Goal: Transaction & Acquisition: Purchase product/service

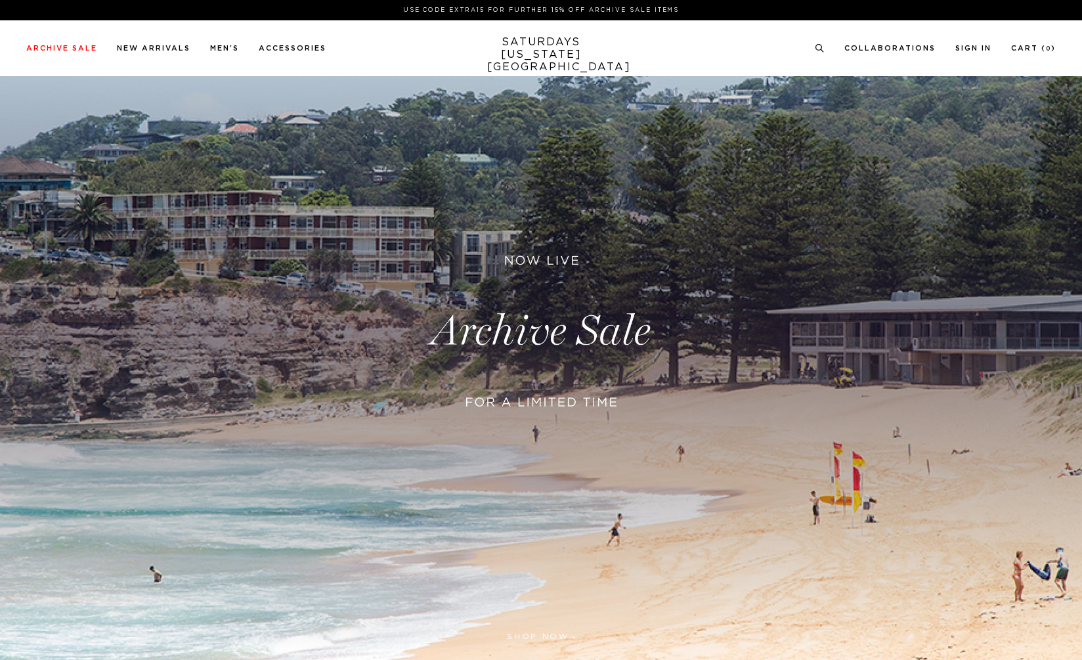
click at [412, 322] on link at bounding box center [541, 331] width 1082 height 662
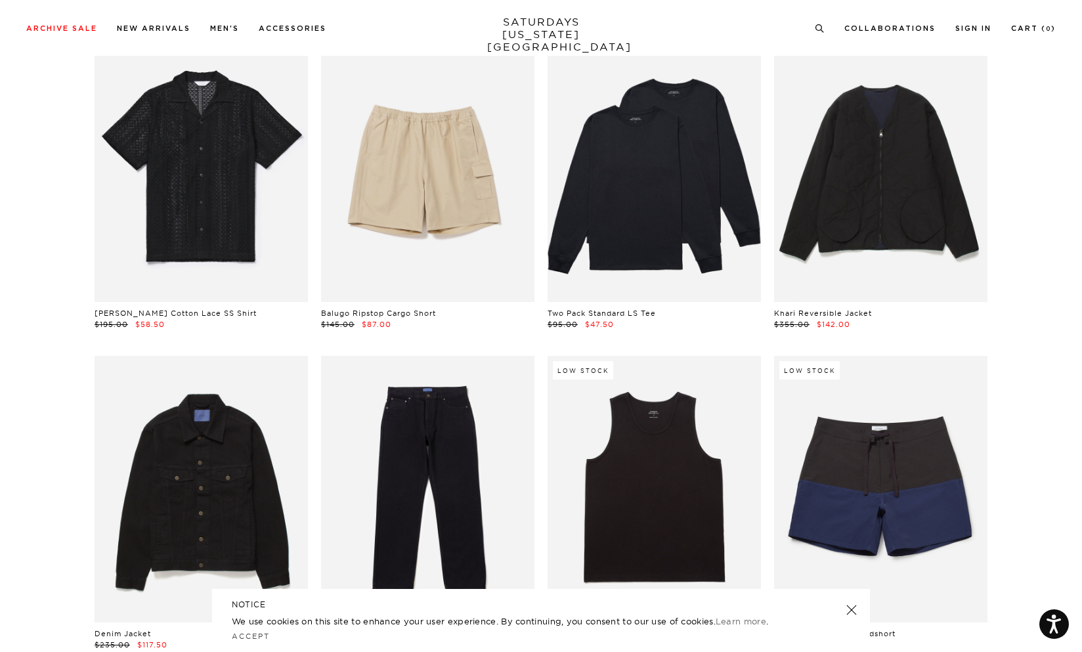
scroll to position [1054, 0]
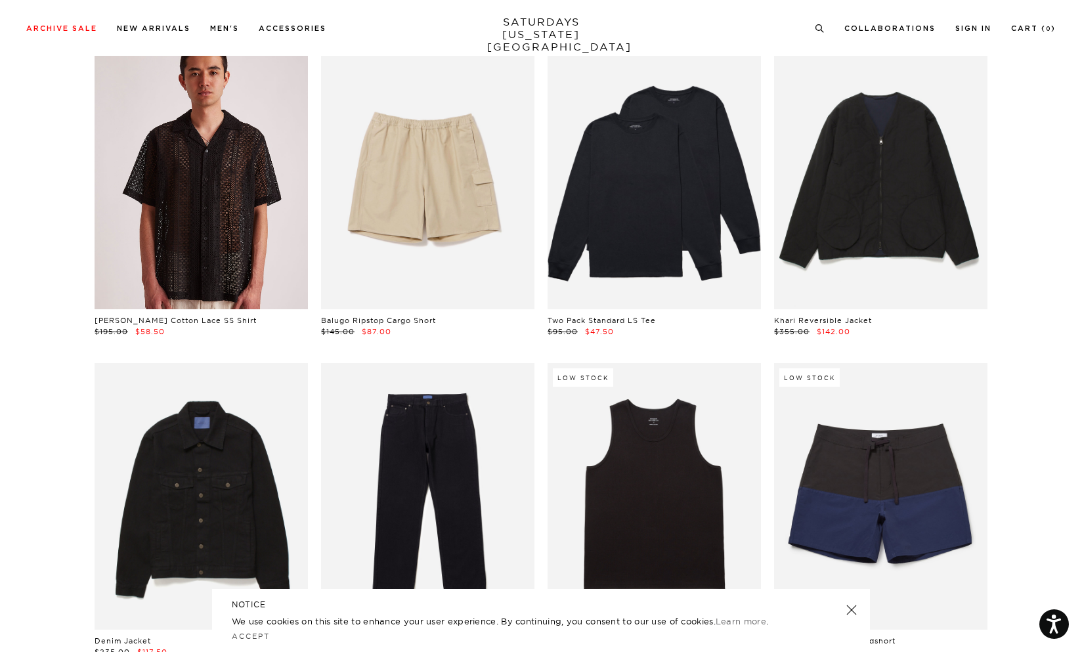
click at [297, 176] on link at bounding box center [201, 176] width 213 height 266
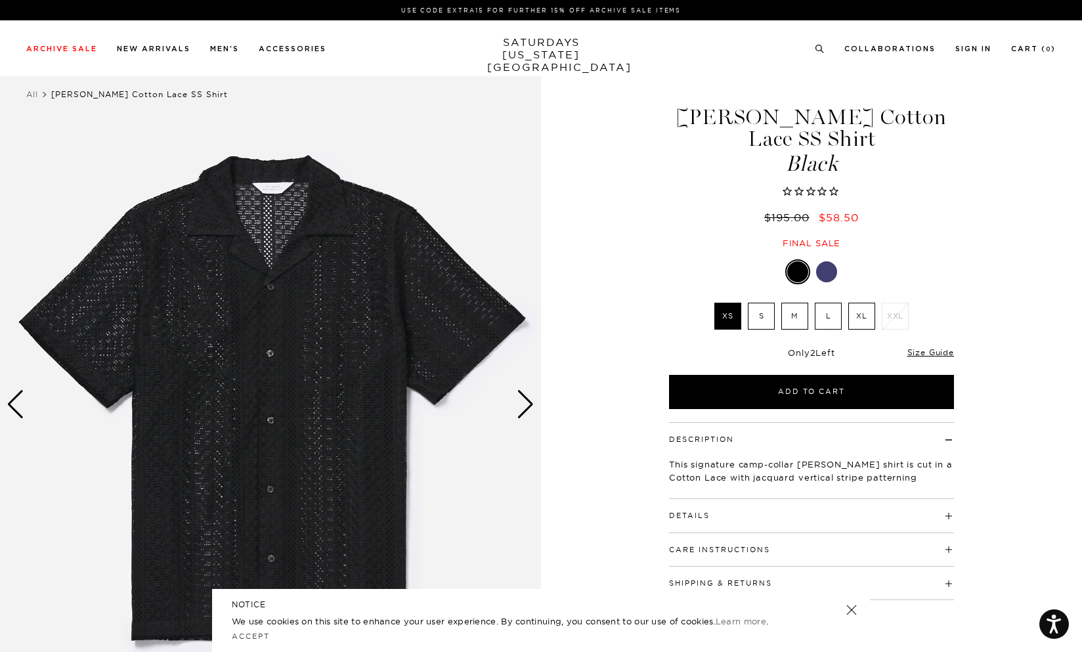
click at [530, 408] on div "Next slide" at bounding box center [526, 404] width 18 height 29
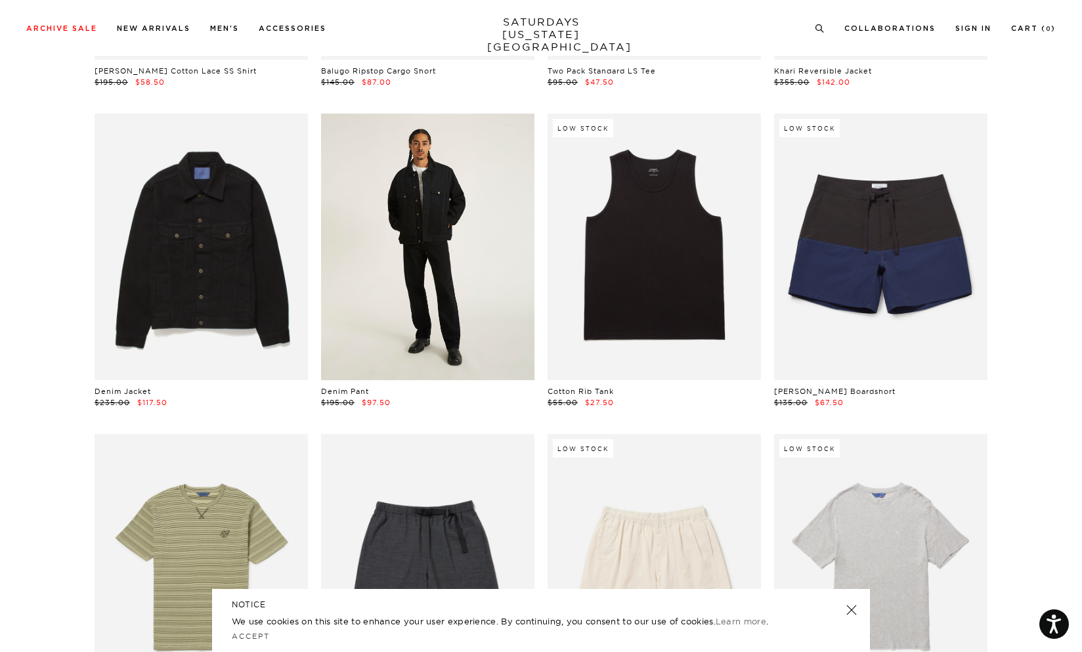
scroll to position [1305, 0]
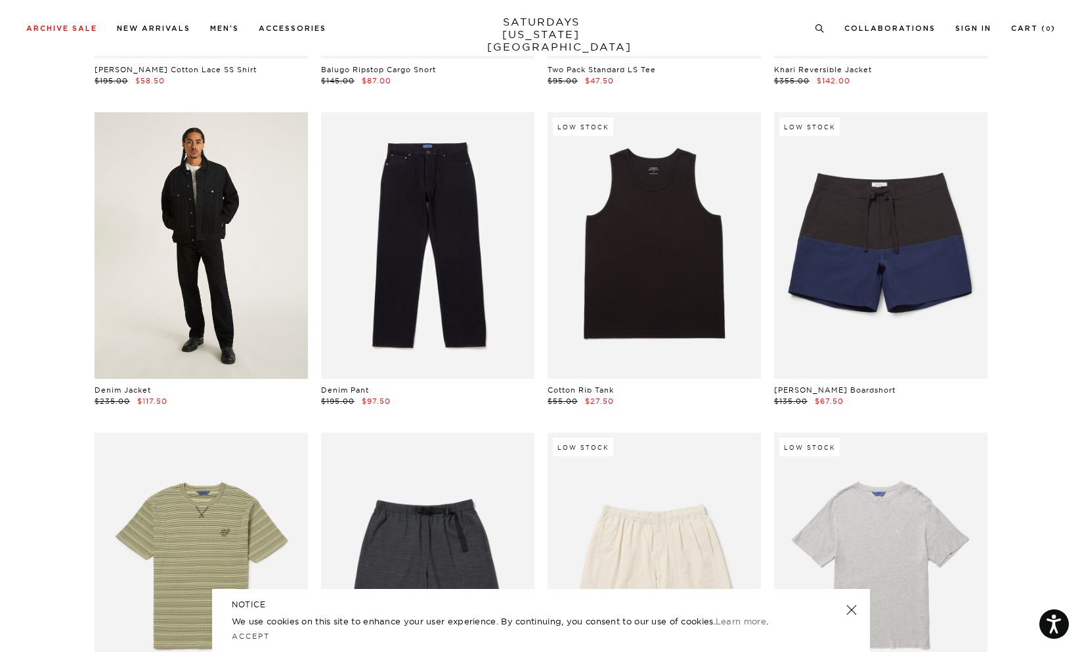
click at [286, 311] on link at bounding box center [201, 245] width 213 height 266
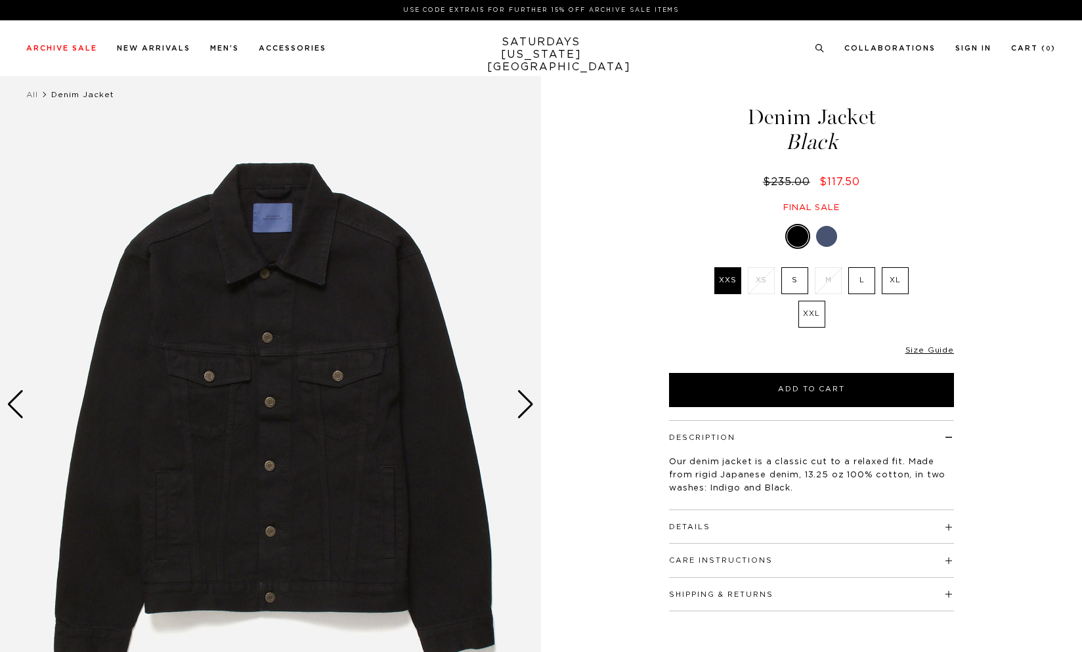
select select "recent"
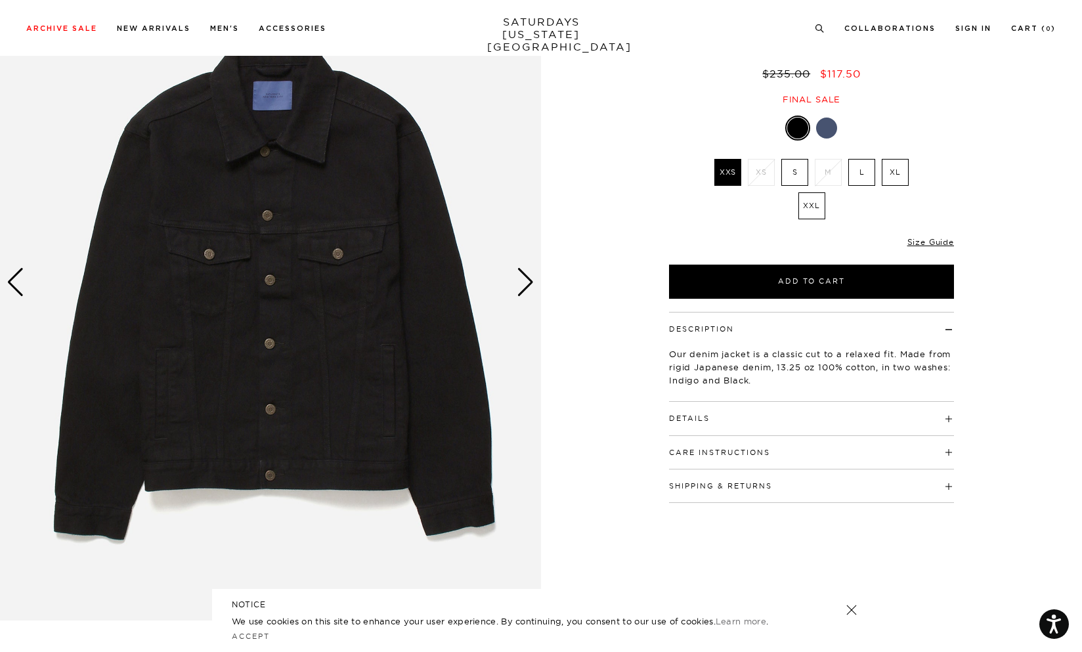
scroll to position [108, 0]
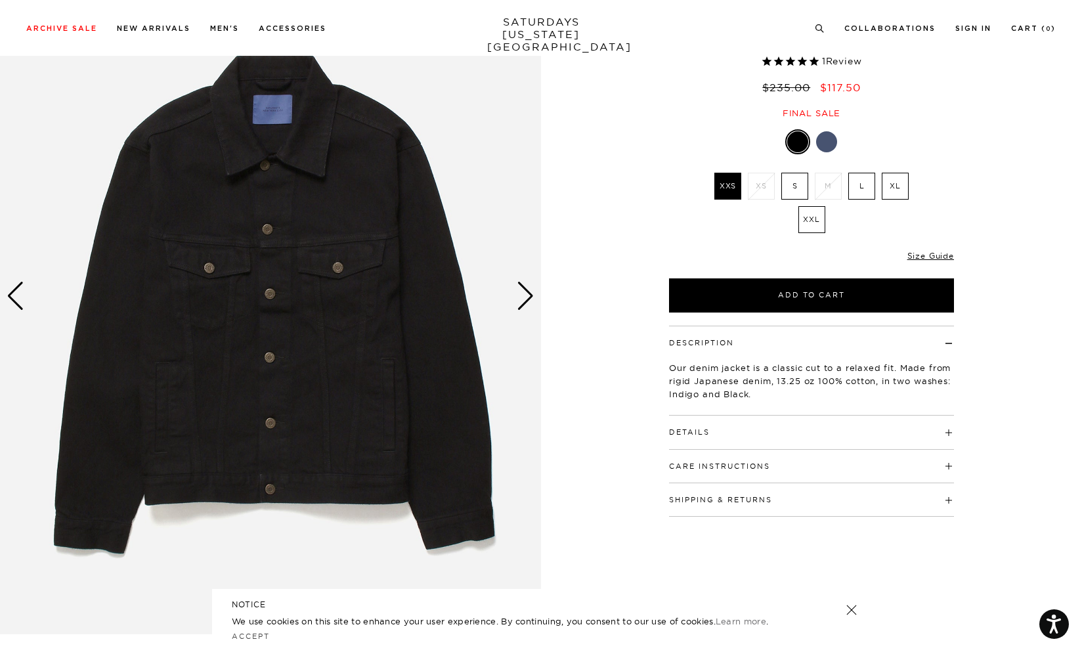
click at [529, 293] on div "Next slide" at bounding box center [526, 296] width 18 height 29
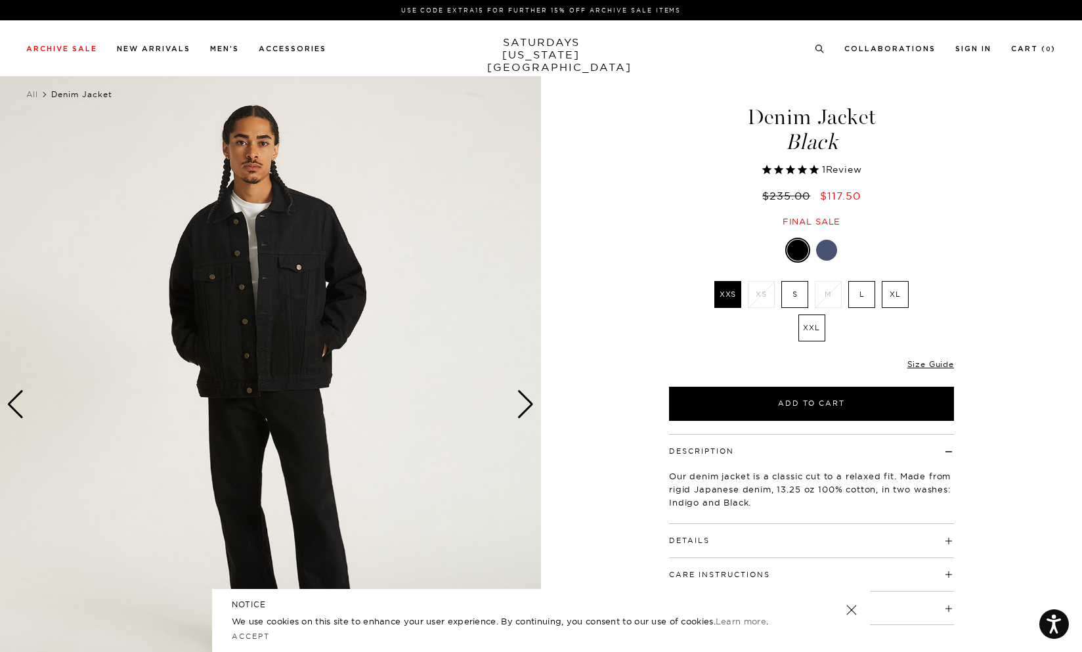
scroll to position [3, 0]
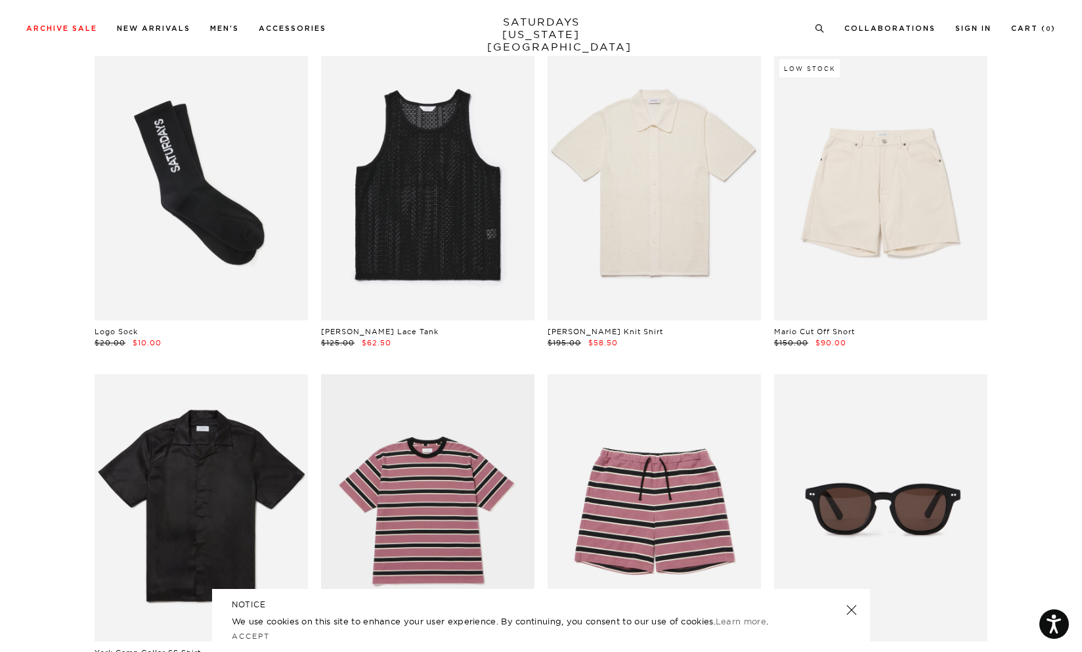
scroll to position [6587, 0]
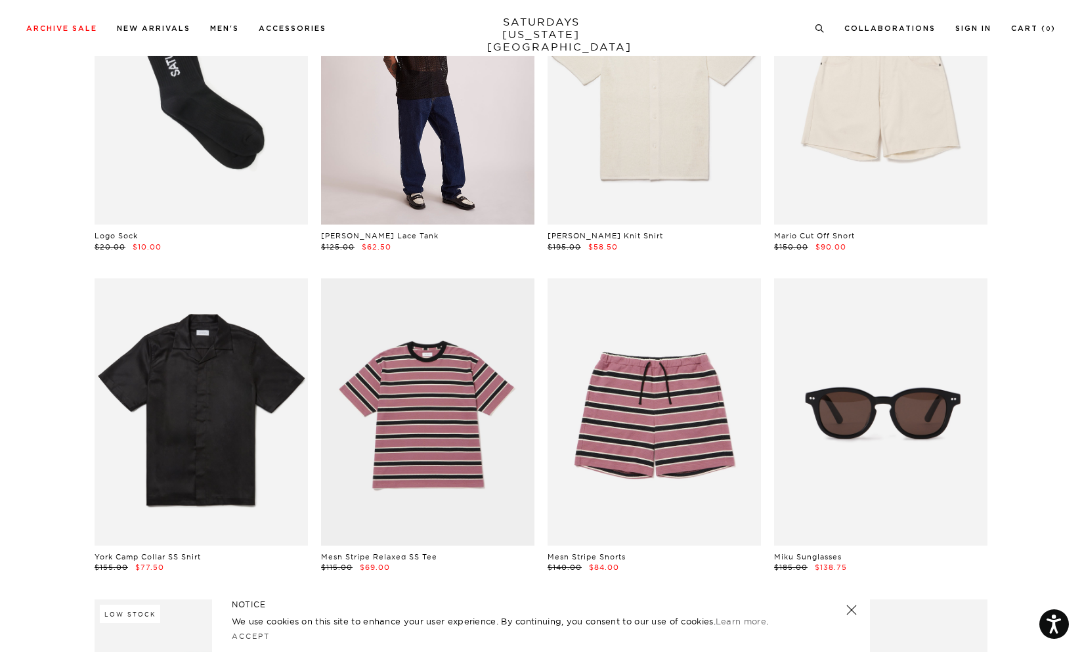
click at [457, 165] on link at bounding box center [427, 91] width 213 height 266
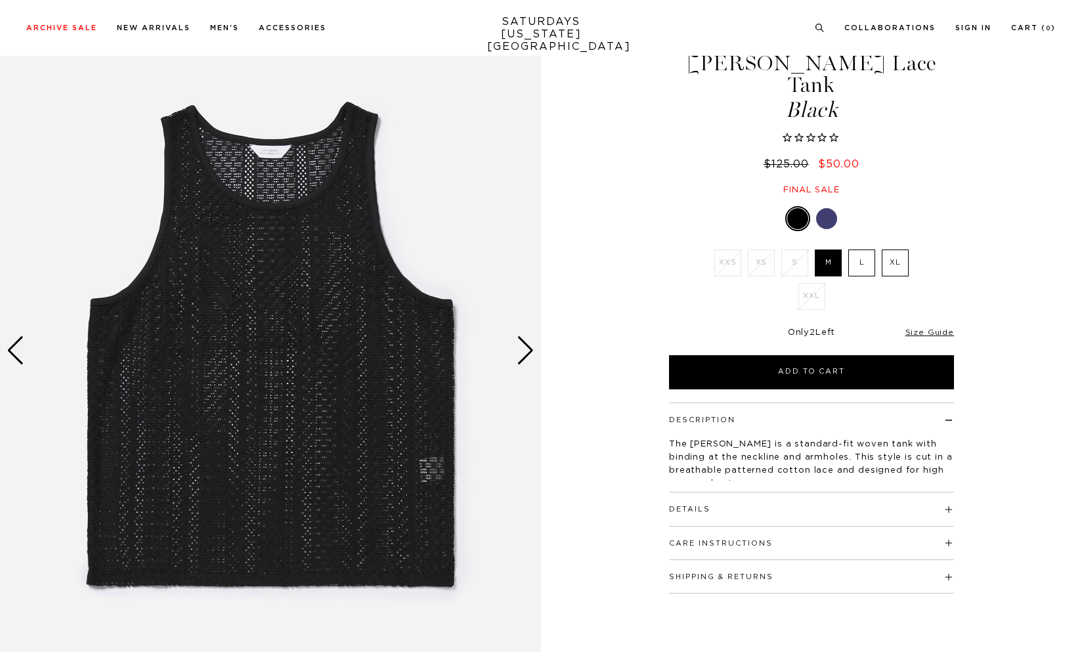
scroll to position [102, 0]
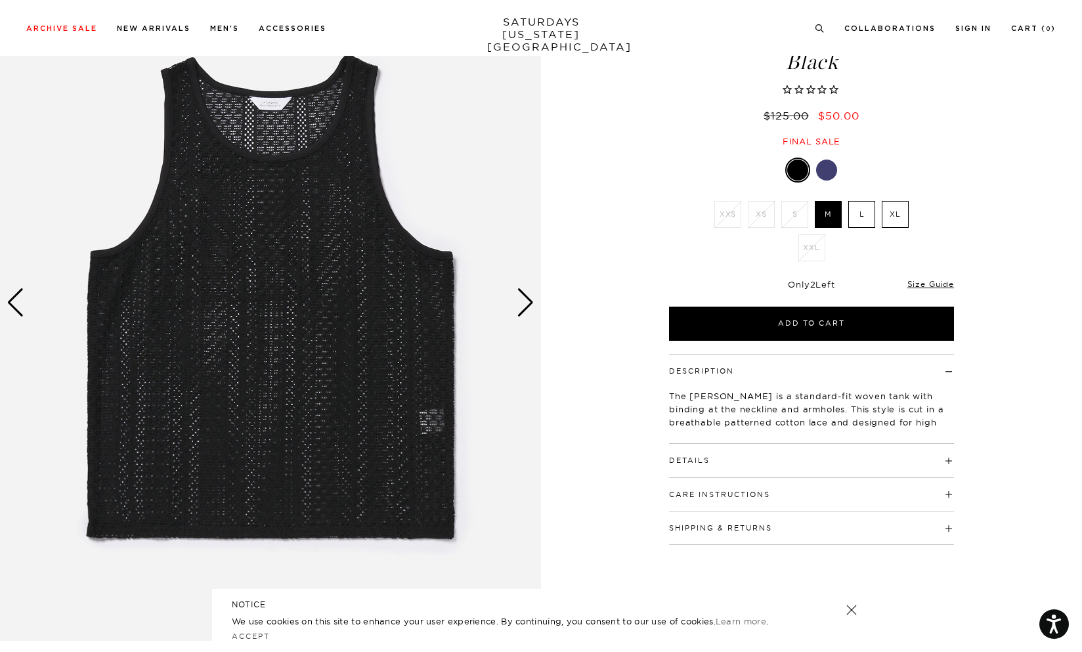
click at [534, 309] on img at bounding box center [270, 303] width 541 height 676
click at [526, 299] on div "Next slide" at bounding box center [526, 302] width 18 height 29
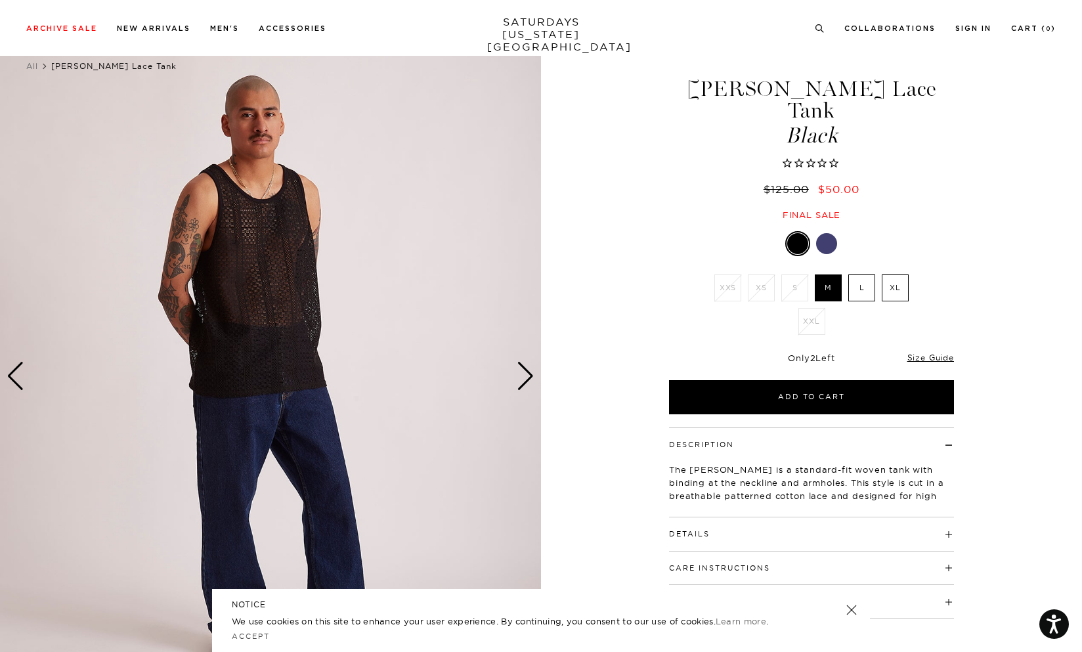
scroll to position [30, 0]
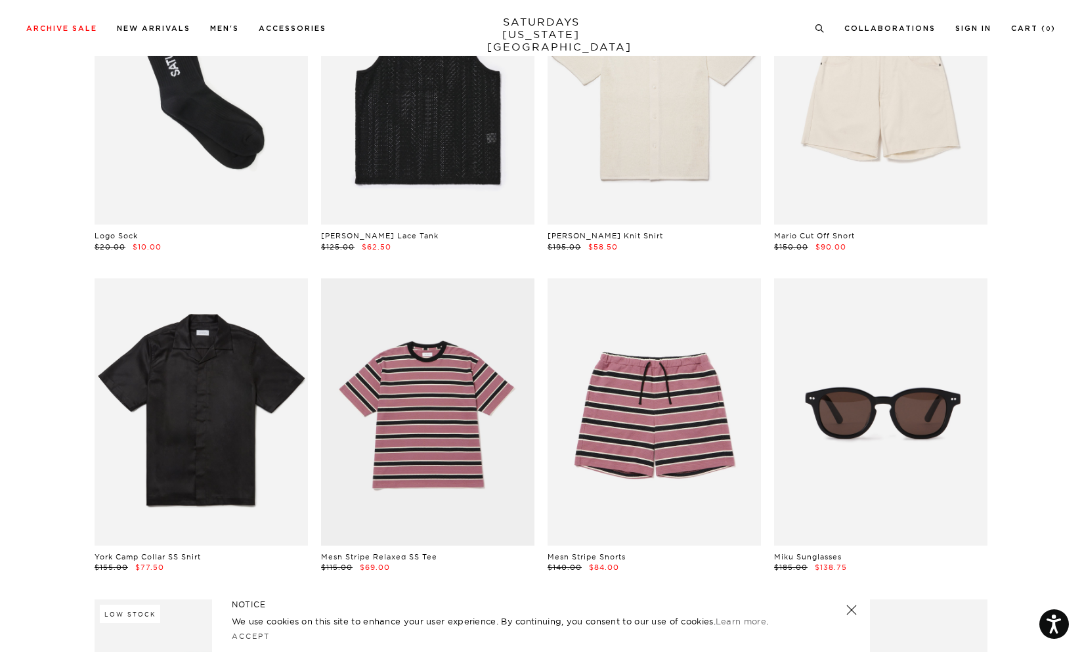
click at [375, 248] on span "$62.50" at bounding box center [377, 246] width 30 height 9
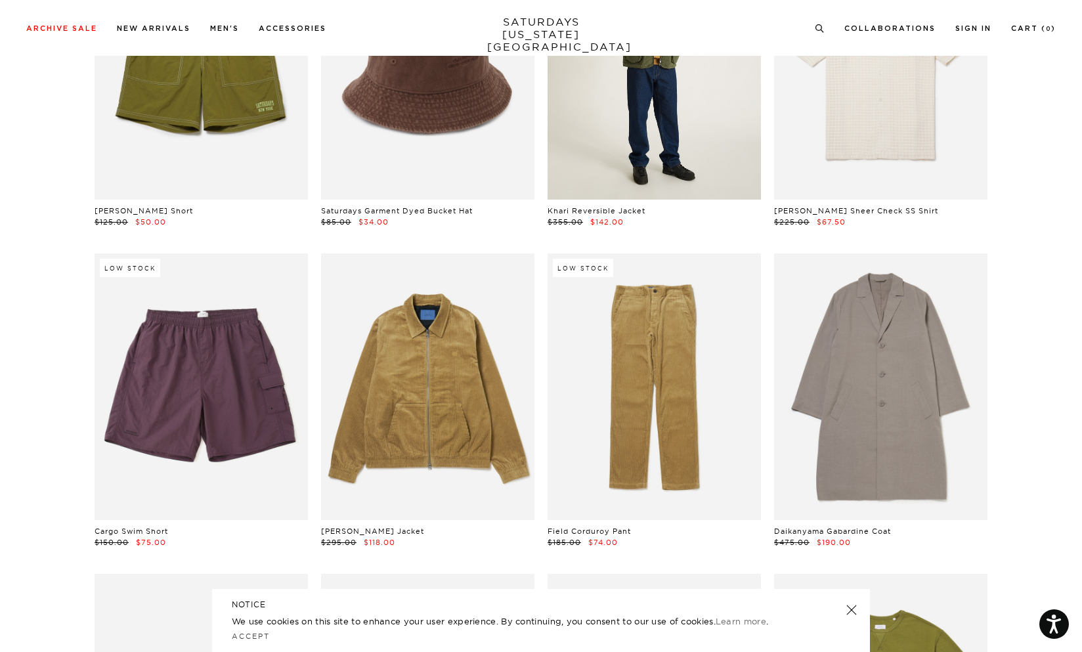
scroll to position [7499, 0]
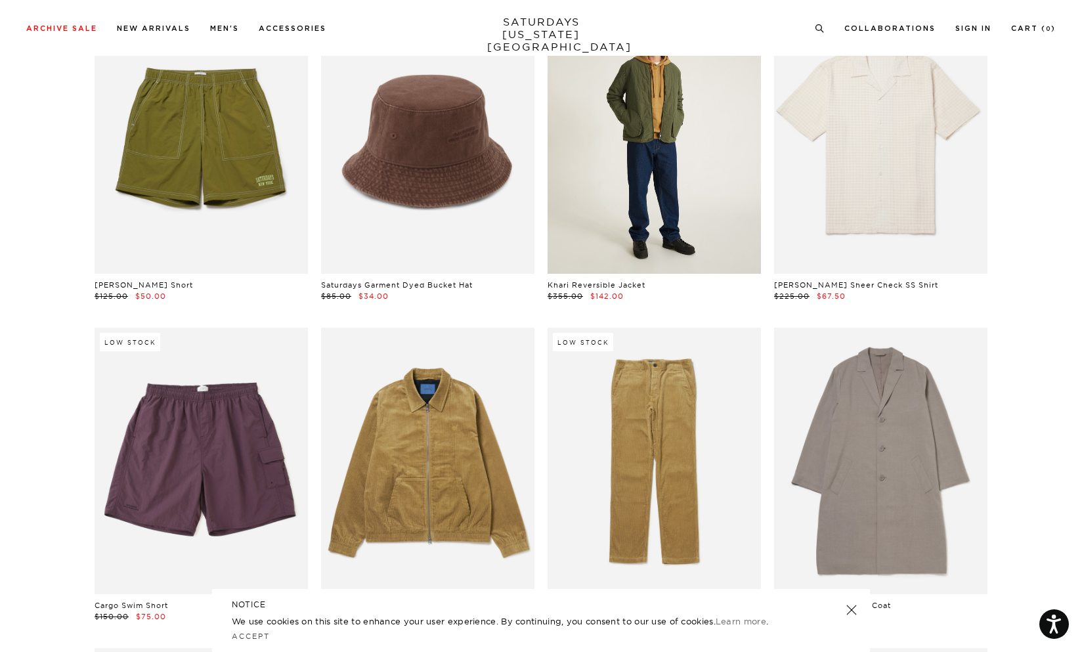
click at [608, 148] on link at bounding box center [653, 140] width 213 height 266
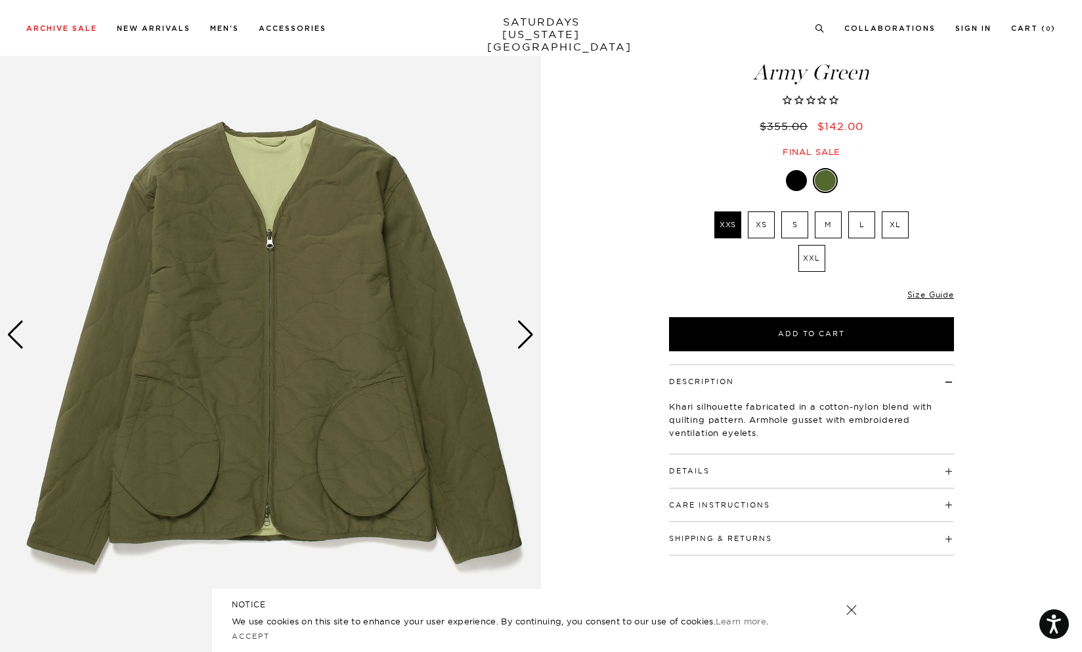
scroll to position [70, 0]
click at [524, 333] on div "Next slide" at bounding box center [526, 334] width 18 height 29
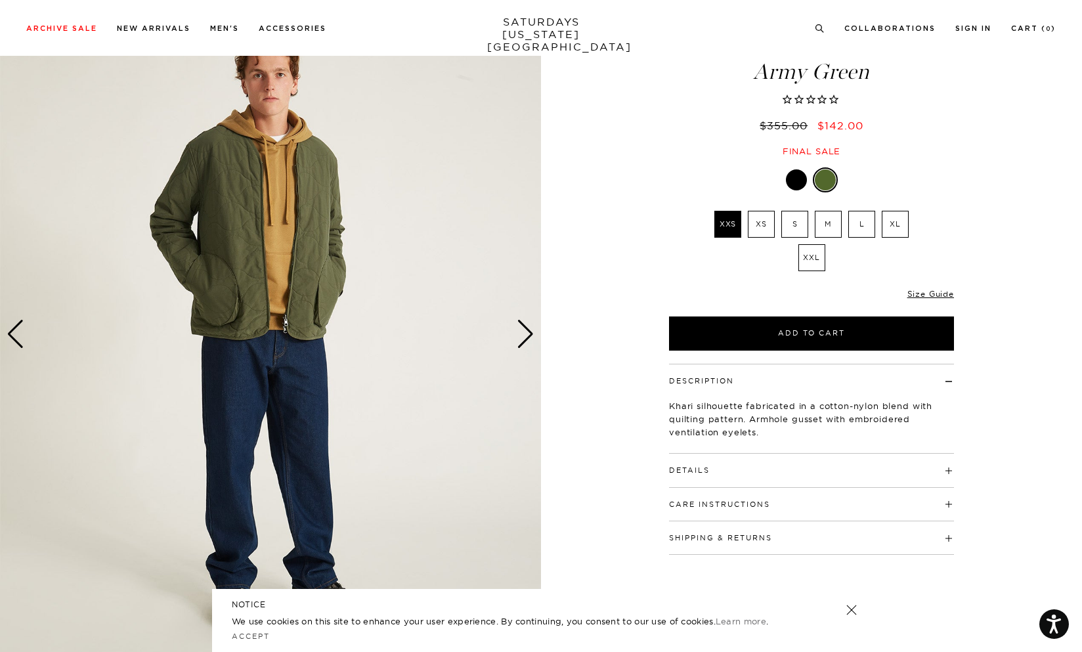
click at [524, 334] on div "Next slide" at bounding box center [526, 334] width 18 height 29
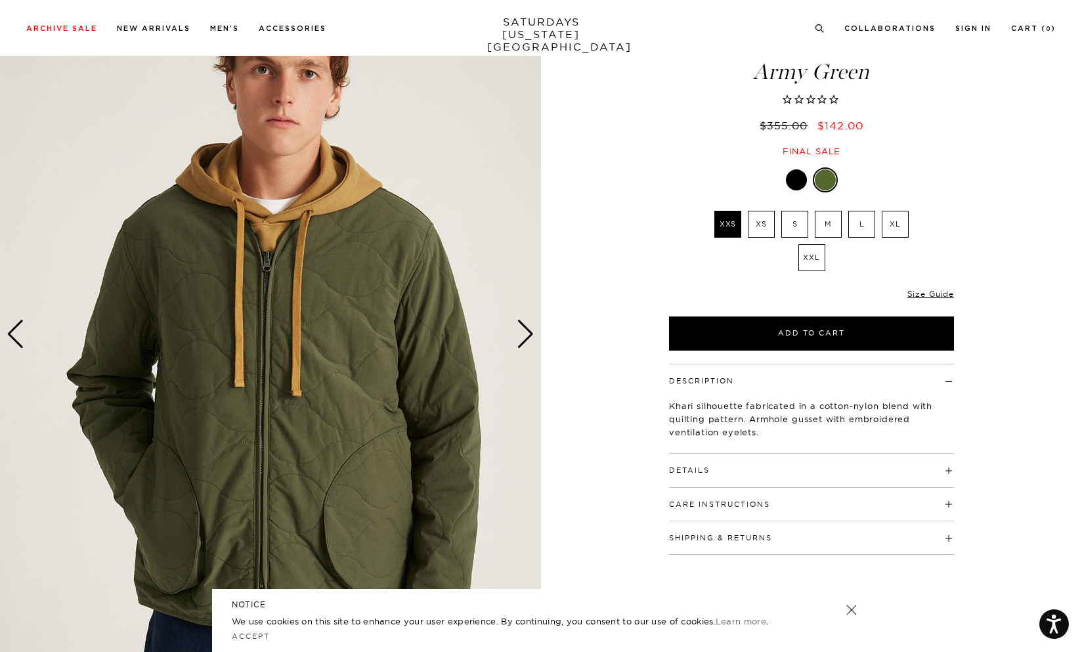
click at [524, 334] on div "Next slide" at bounding box center [526, 334] width 18 height 29
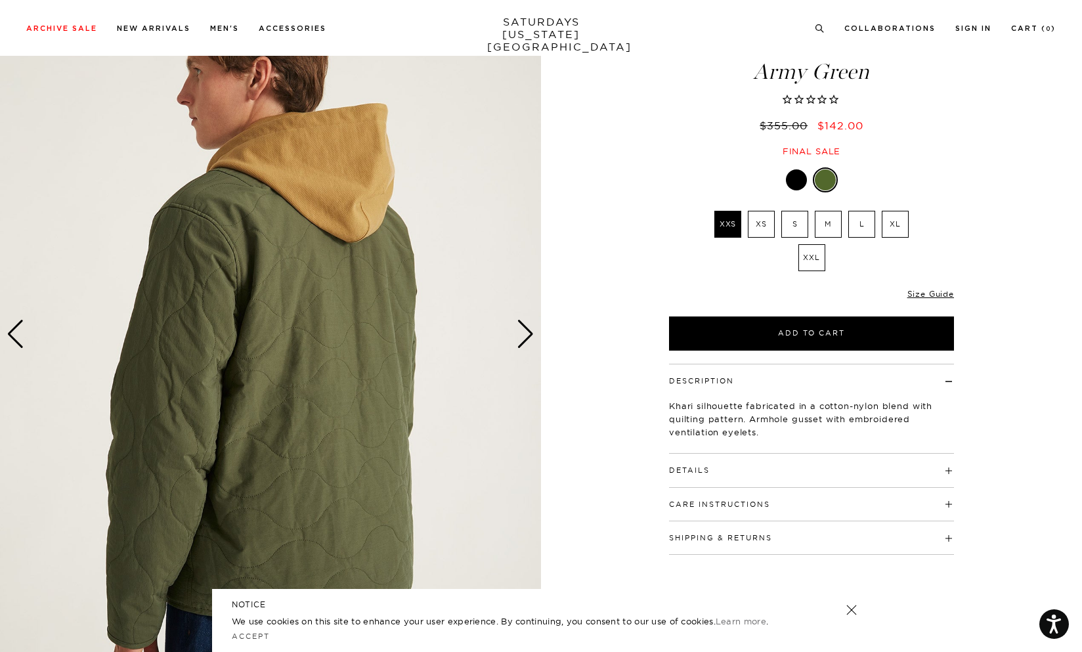
click at [524, 334] on div "Next slide" at bounding box center [526, 334] width 18 height 29
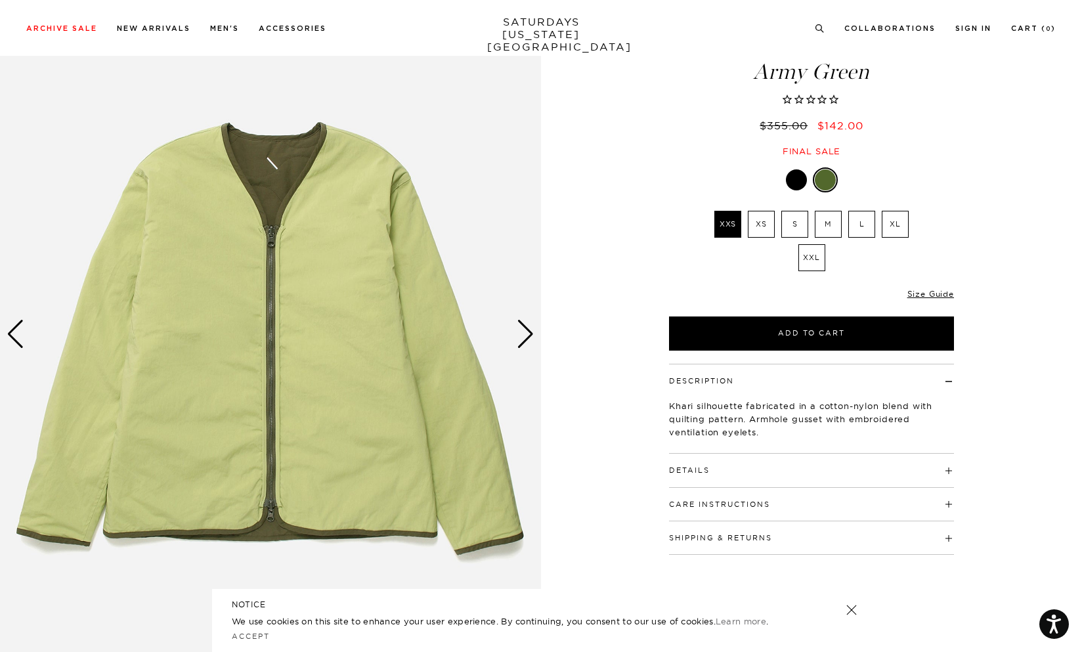
click at [524, 334] on div "Next slide" at bounding box center [526, 334] width 18 height 29
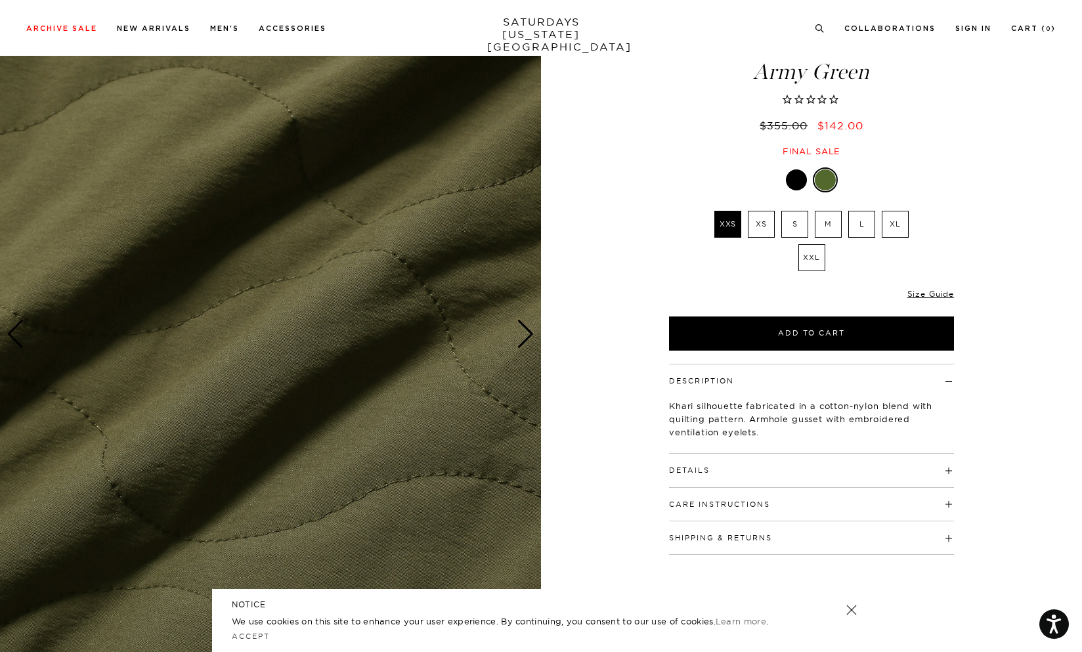
click at [19, 324] on div "Previous slide" at bounding box center [16, 334] width 18 height 29
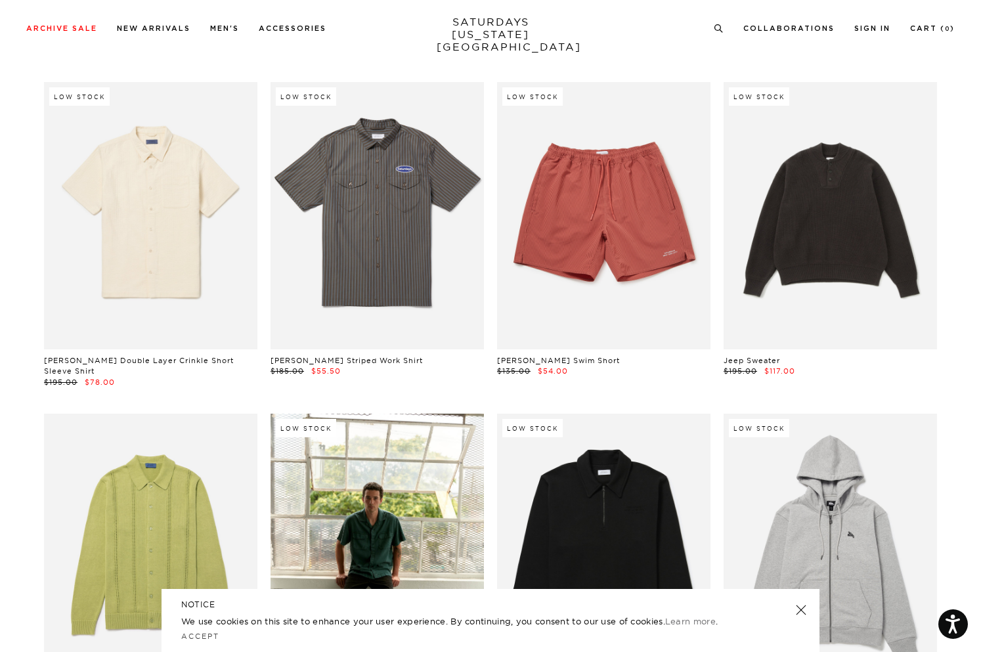
scroll to position [13095, 0]
